Goal: Check status: Check status

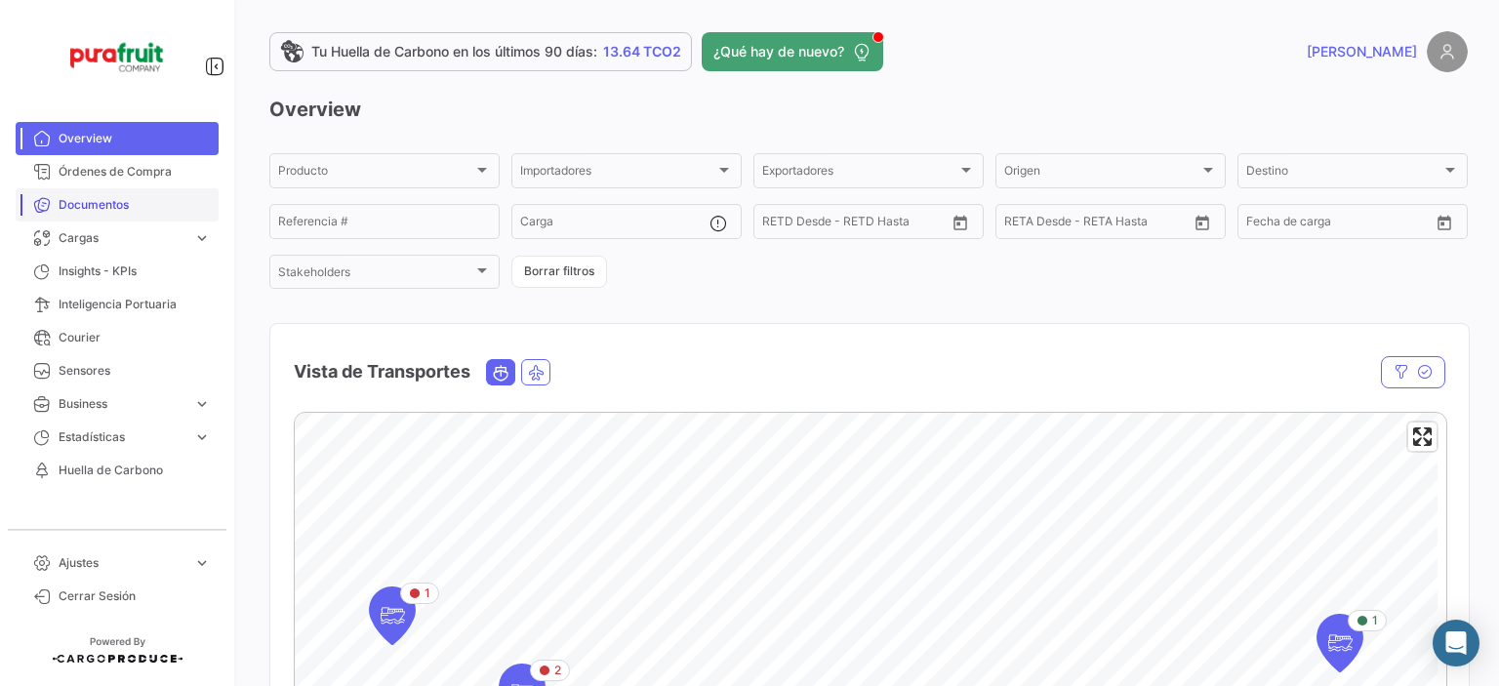
click at [124, 220] on link "Documentos" at bounding box center [117, 204] width 203 height 33
click at [126, 236] on span "Cargas" at bounding box center [122, 238] width 127 height 18
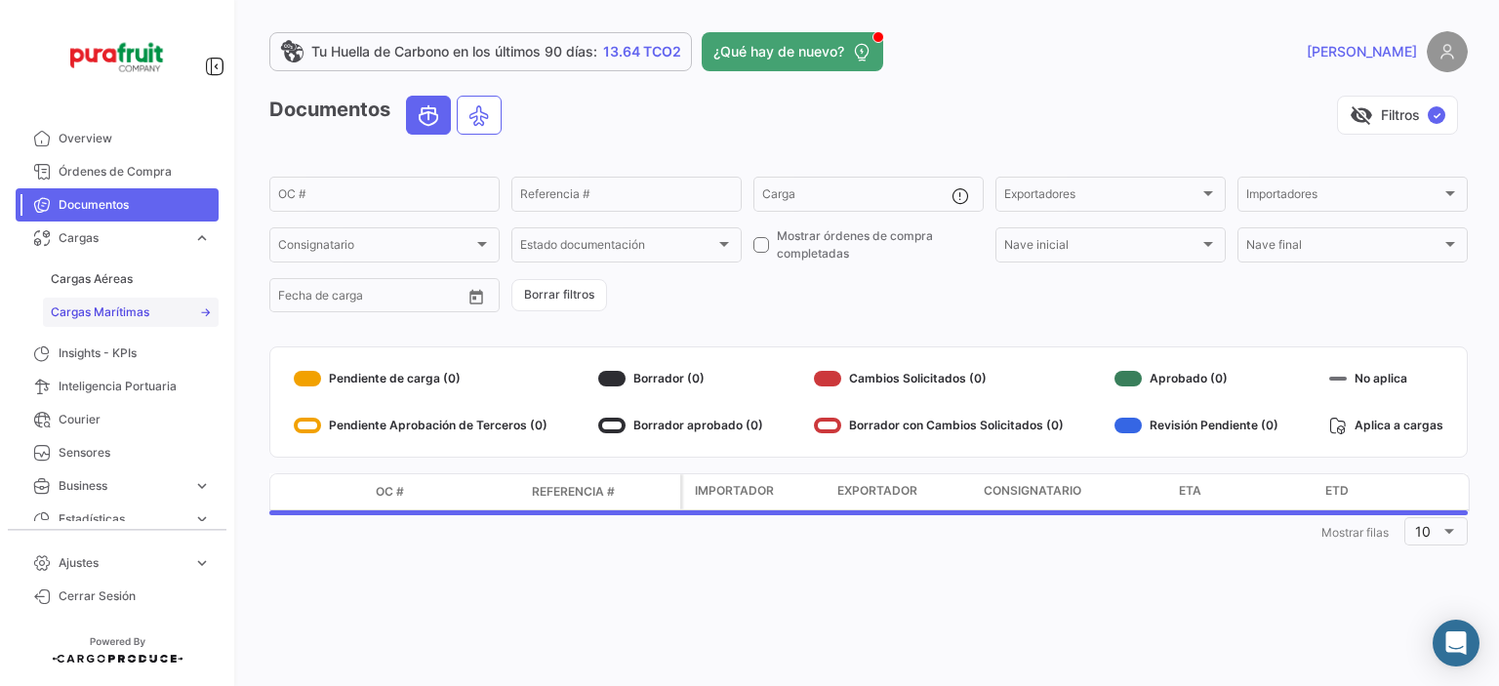
click at [132, 303] on link "Cargas Marítimas" at bounding box center [131, 312] width 176 height 29
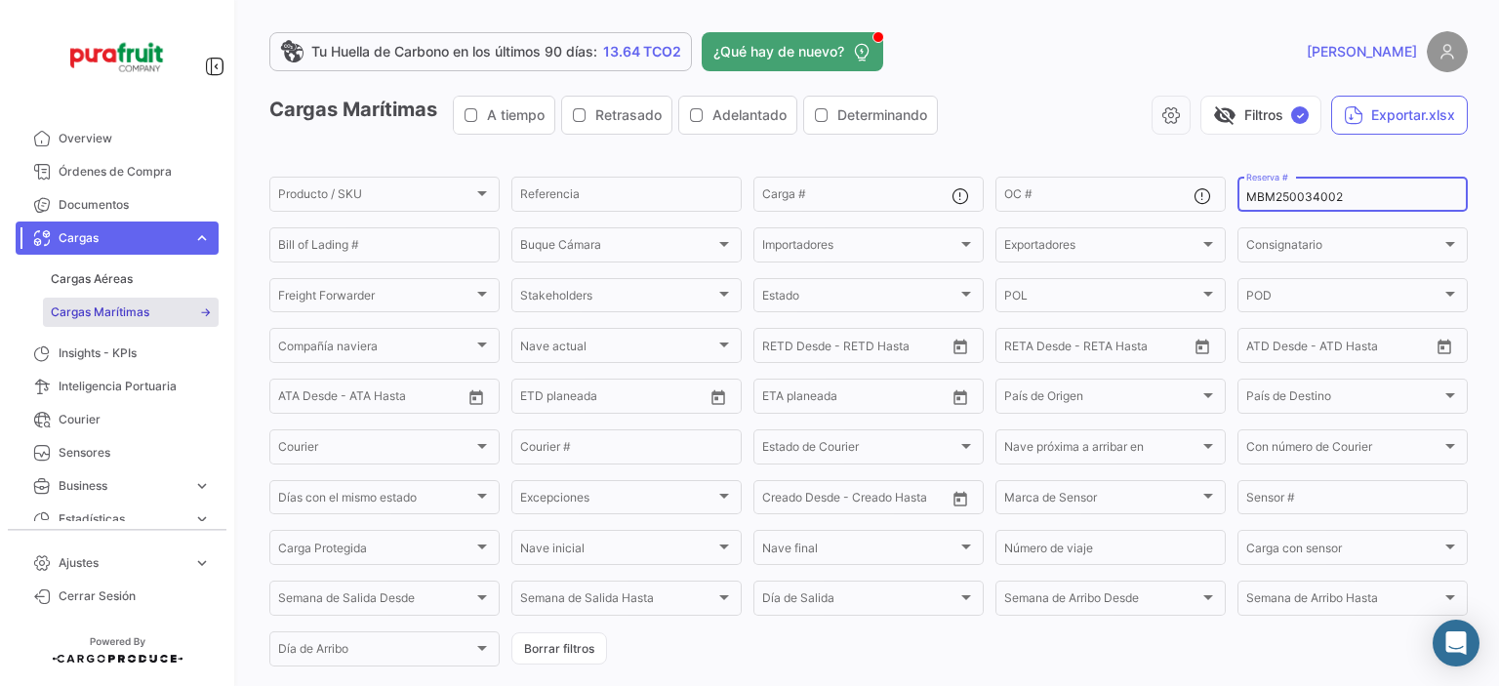
click at [1251, 203] on input "MBM250034002" at bounding box center [1352, 197] width 213 height 14
paste input "6427613860"
type input "6427613860"
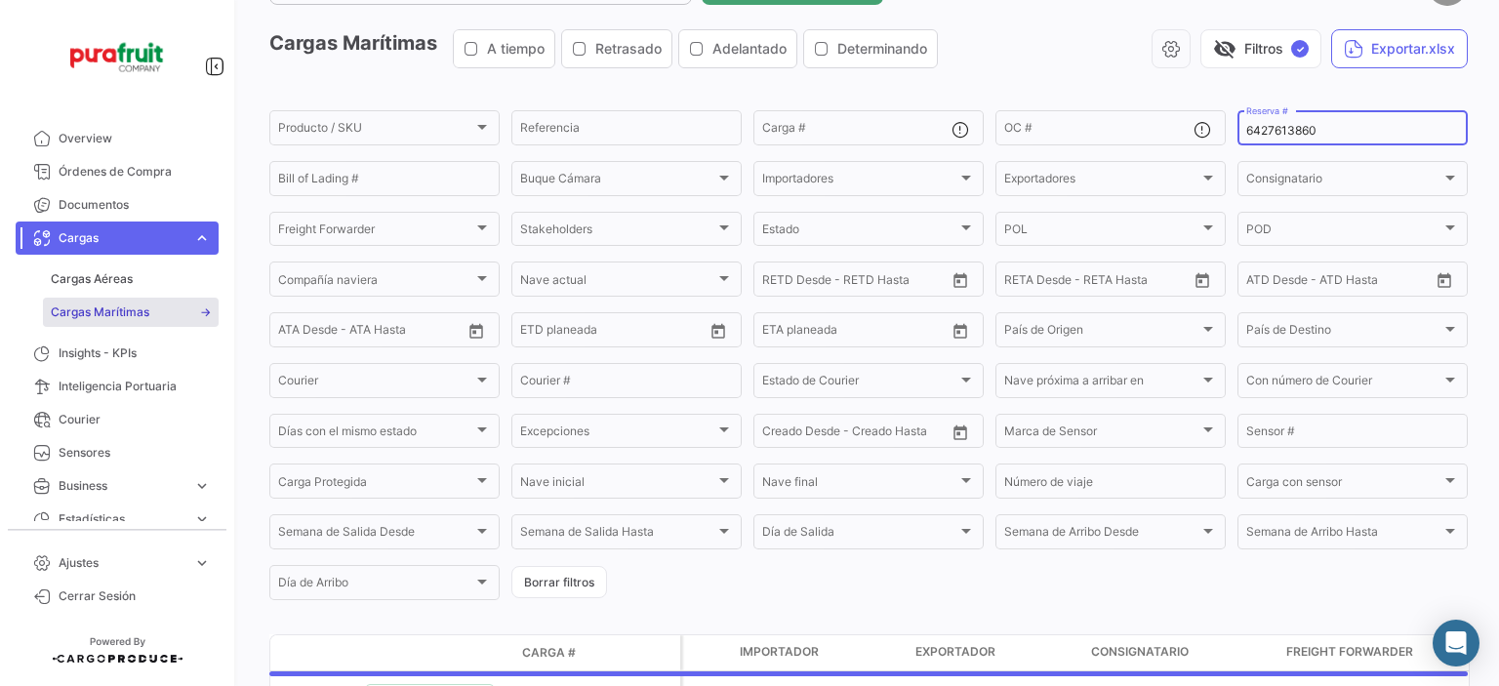
scroll to position [195, 0]
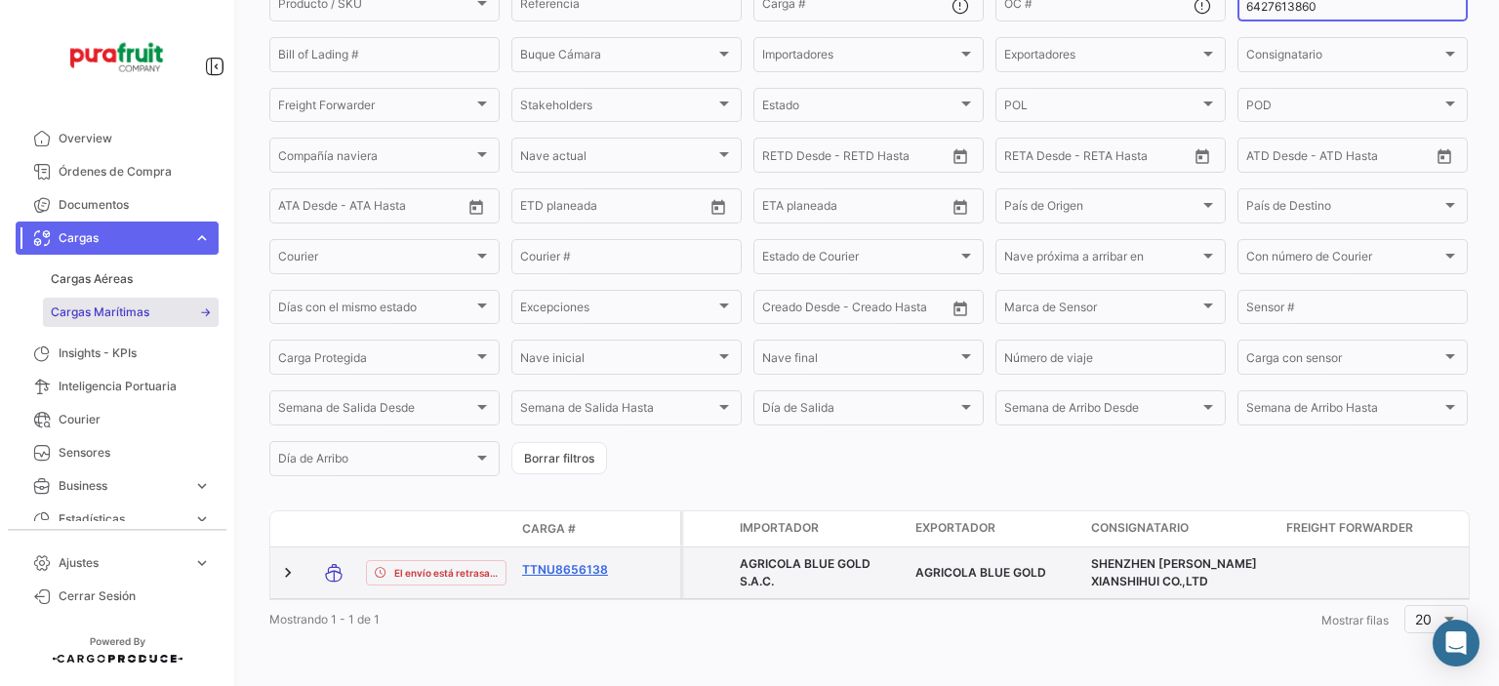
click at [572, 563] on link "TTNU8656138" at bounding box center [573, 570] width 102 height 18
